Goal: Communication & Community: Ask a question

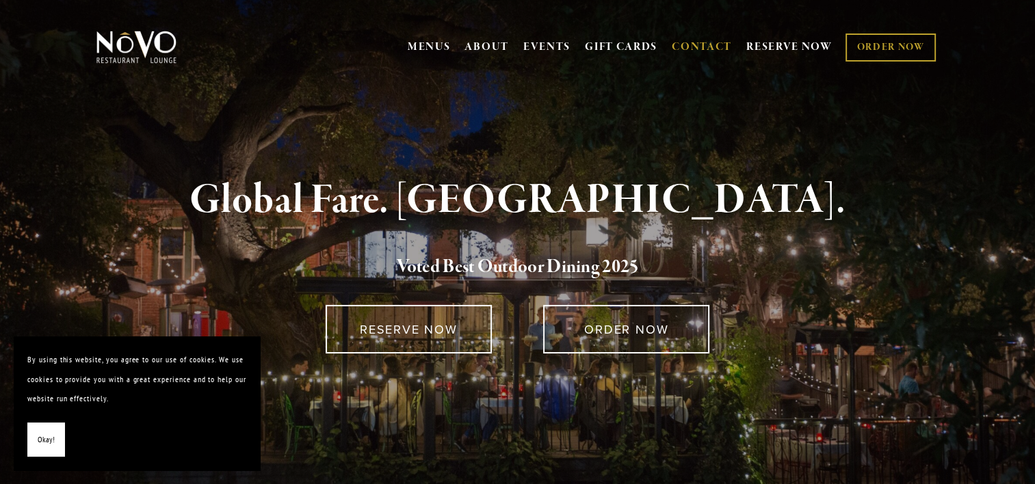
click at [690, 45] on link "CONTACT" at bounding box center [702, 47] width 60 height 26
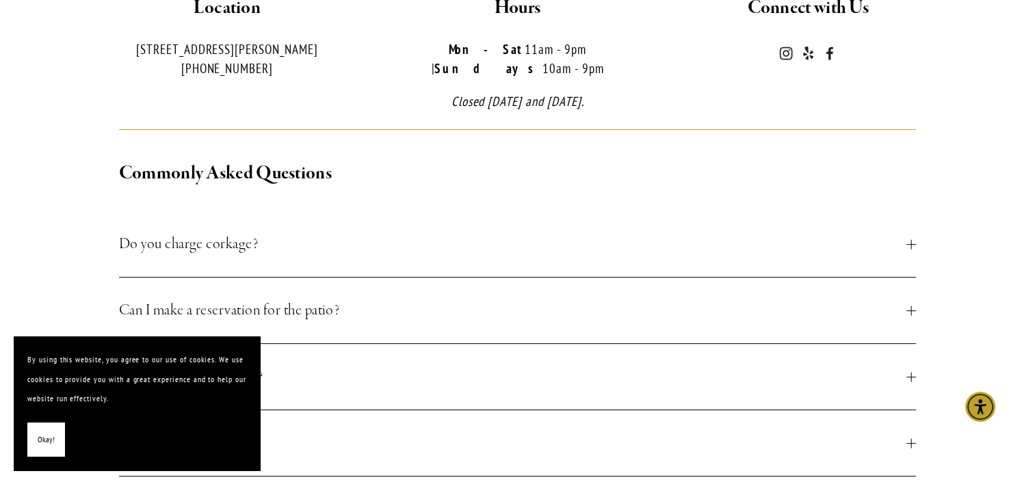
scroll to position [479, 0]
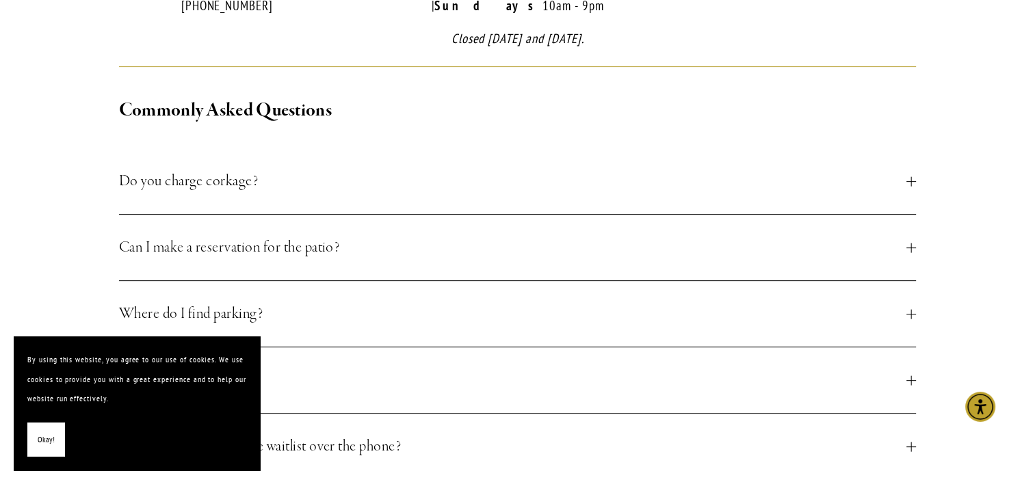
click at [914, 177] on div at bounding box center [911, 182] width 10 height 10
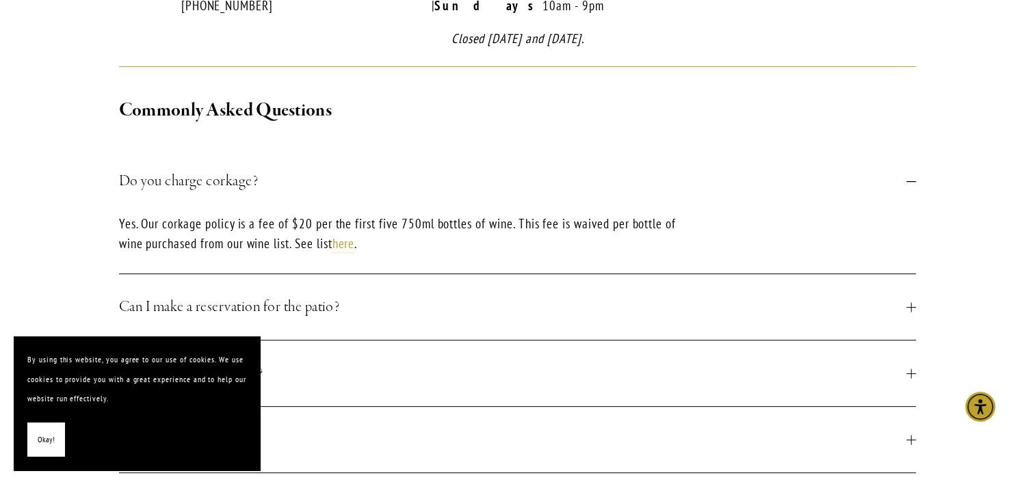
click at [913, 177] on div at bounding box center [911, 182] width 10 height 10
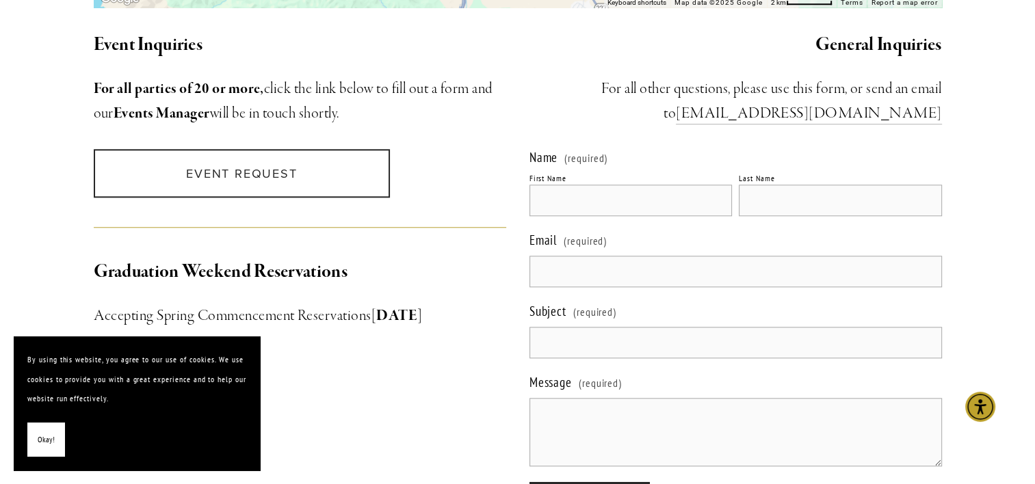
scroll to position [1300, 0]
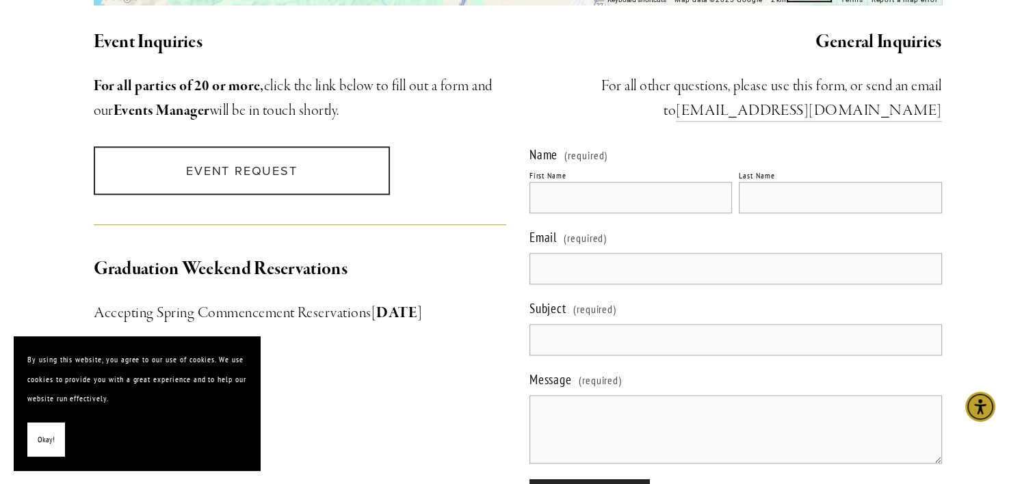
click at [577, 182] on input "First Name" at bounding box center [631, 197] width 203 height 31
type input "[PERSON_NAME]"
type input "Chmel"
type textarea "Due to travel plans, could you please ship my club order between 11/"
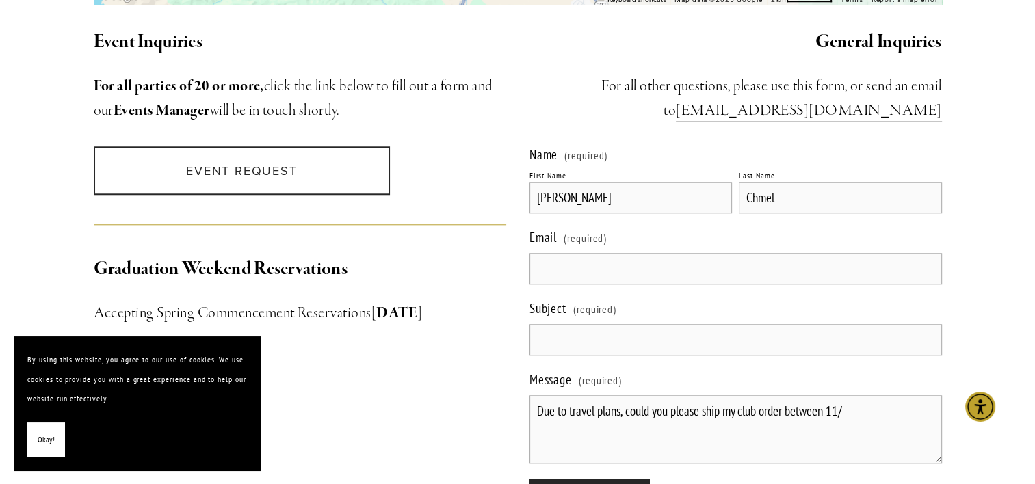
click at [582, 254] on input "Email (required)" at bounding box center [736, 268] width 413 height 31
type input "[EMAIL_ADDRESS][DOMAIN_NAME]"
click at [566, 327] on input "Subject (required)" at bounding box center [736, 339] width 413 height 31
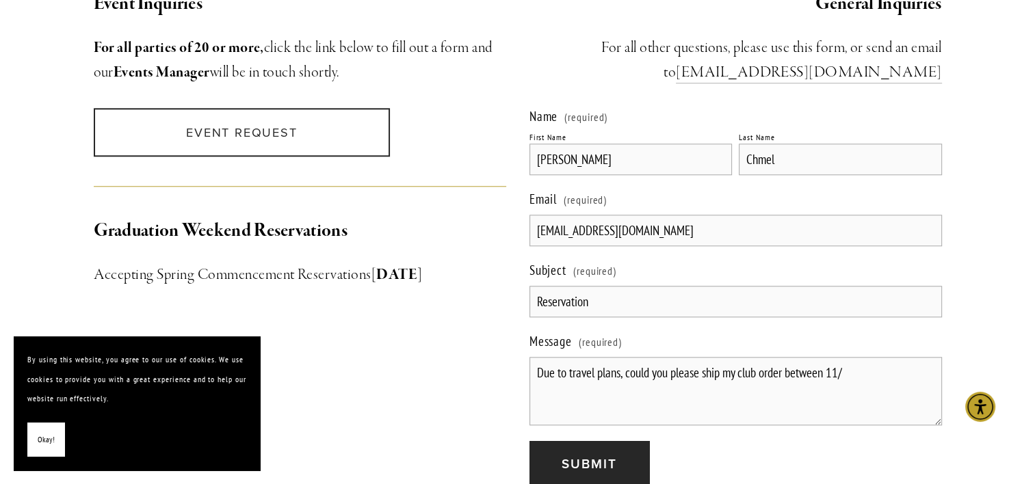
scroll to position [1368, 0]
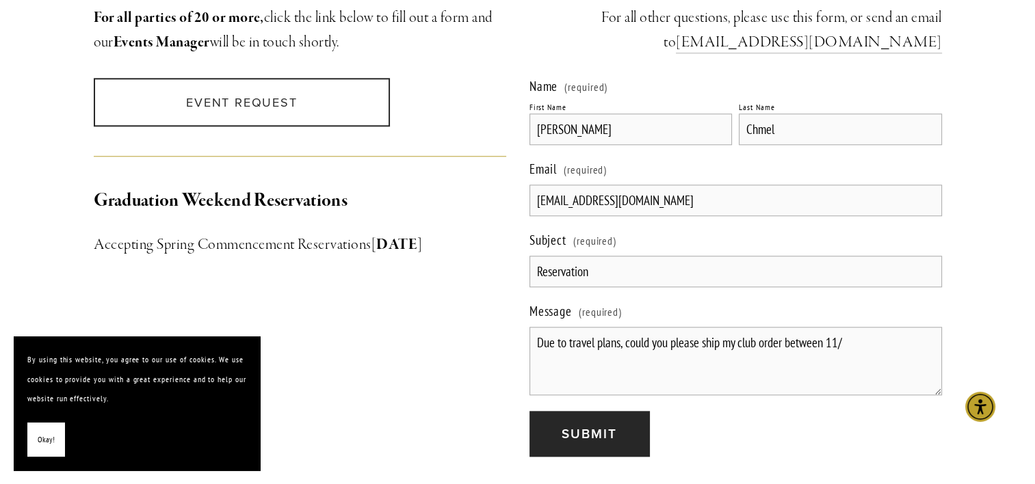
type input "Reservation"
drag, startPoint x: 538, startPoint y: 326, endPoint x: 955, endPoint y: 350, distance: 417.4
click at [436, 324] on div "Event Inquiries For all parties of 20 or more, click the link below to fill out…" at bounding box center [518, 208] width 872 height 520
click at [552, 327] on textarea "Message (required)" at bounding box center [736, 361] width 413 height 68
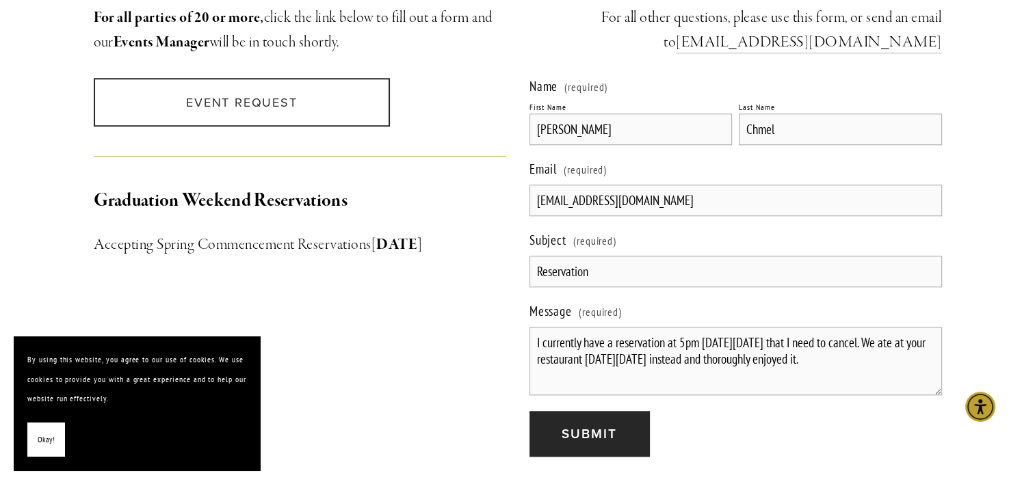
click at [876, 328] on textarea "I currently have a reservation at 5pm [DATE][DATE] that I need to cancel. We at…" at bounding box center [736, 361] width 413 height 68
type textarea "I currently have a reservation at 5pm [DATE][DATE] that I need to cancel. We at…"
click at [594, 424] on span "Submit" at bounding box center [589, 433] width 55 height 19
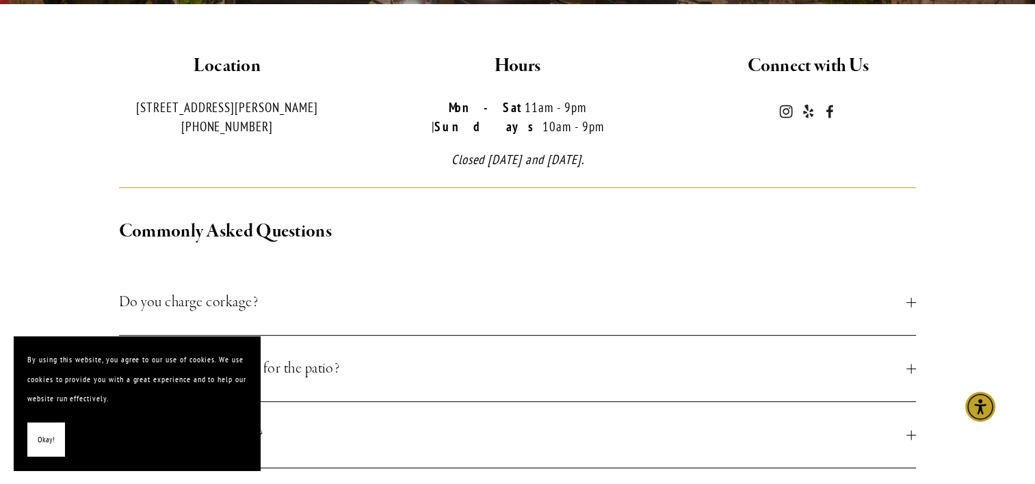
scroll to position [205, 0]
